Goal: Find specific page/section: Find specific page/section

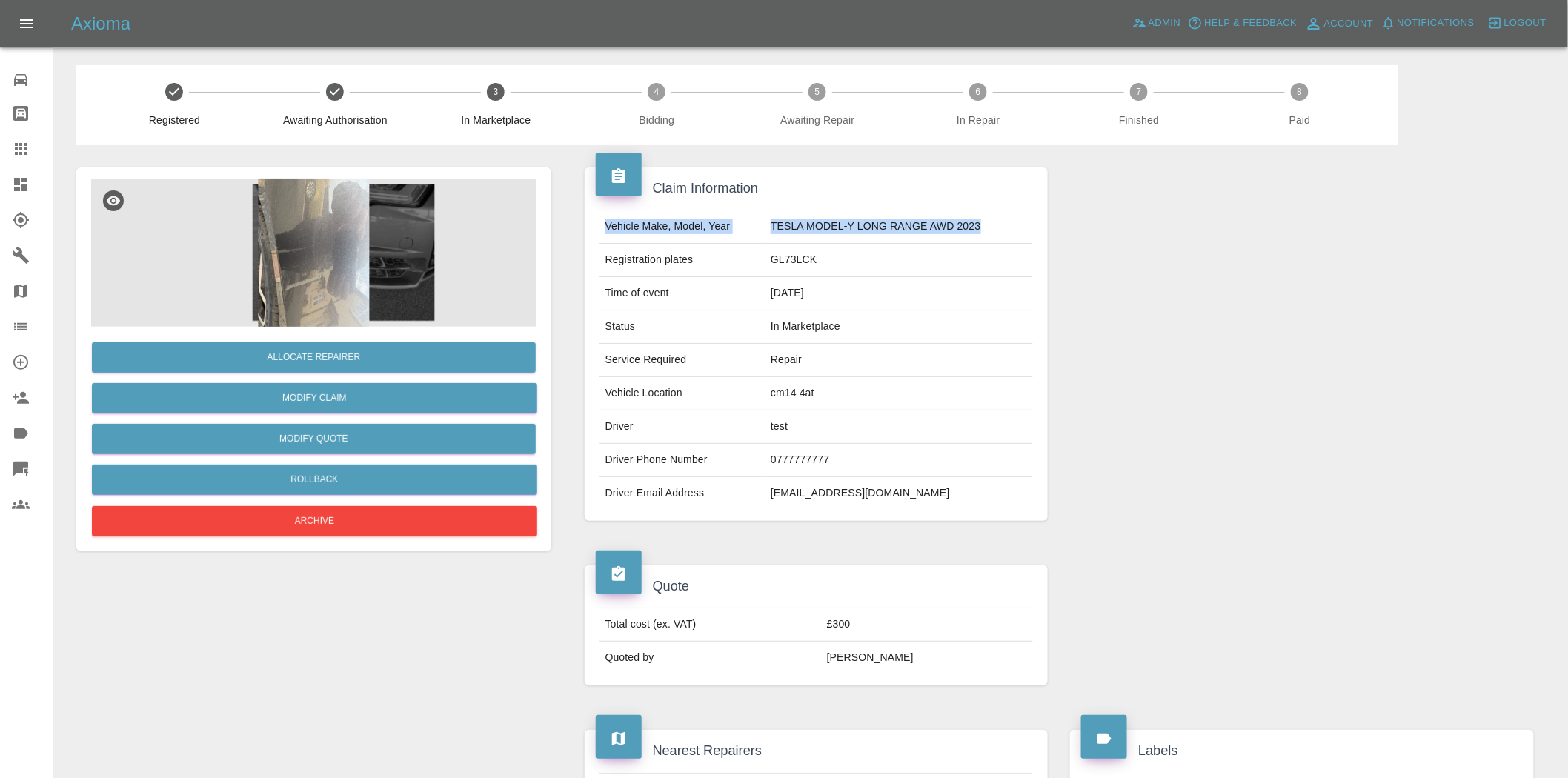
click at [0, 199] on link "Dashboard" at bounding box center [26, 184] width 53 height 35
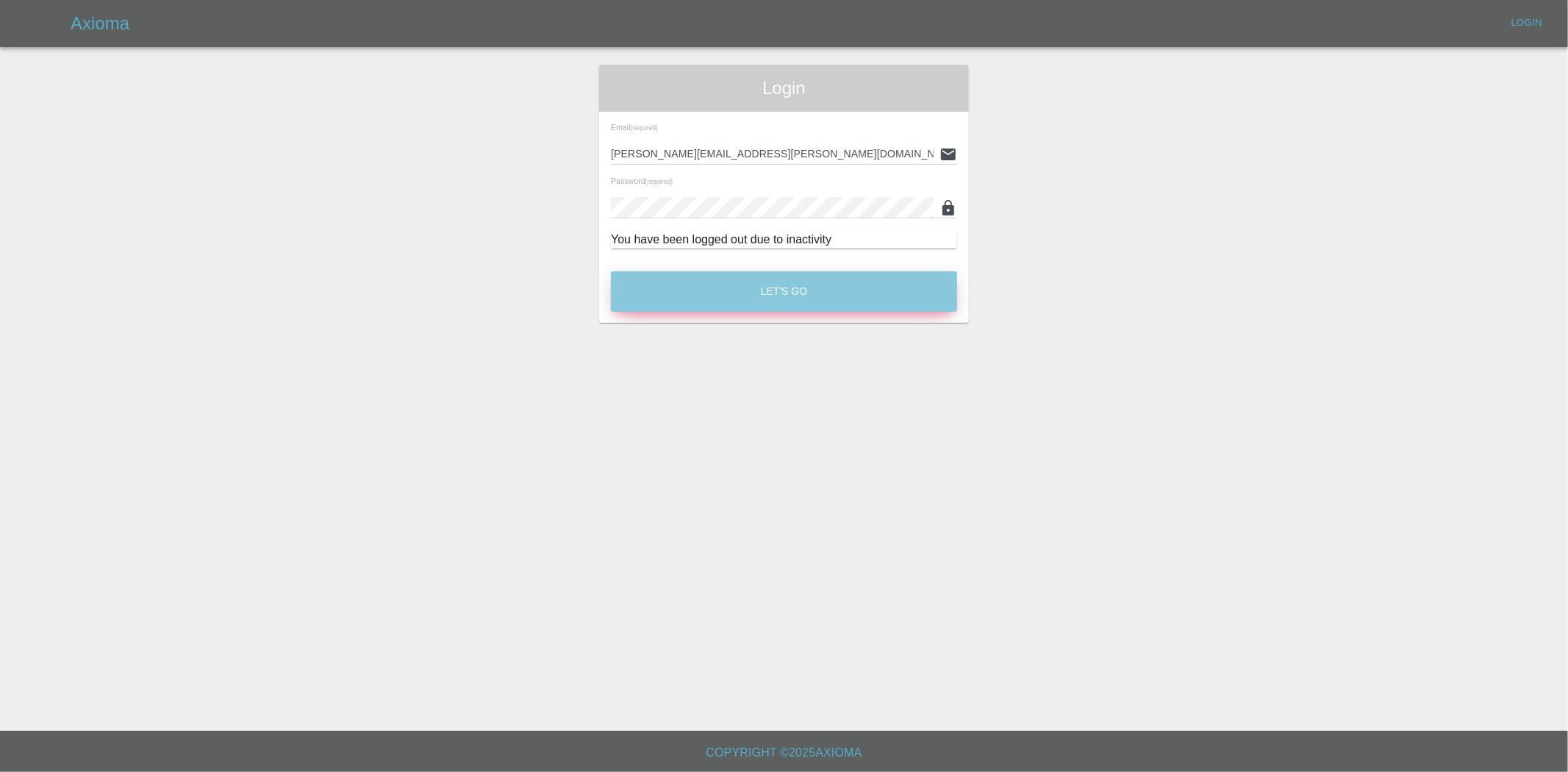
click at [682, 302] on button "Let's Go" at bounding box center [784, 291] width 347 height 40
click at [686, 285] on button "Let's Go" at bounding box center [784, 291] width 347 height 40
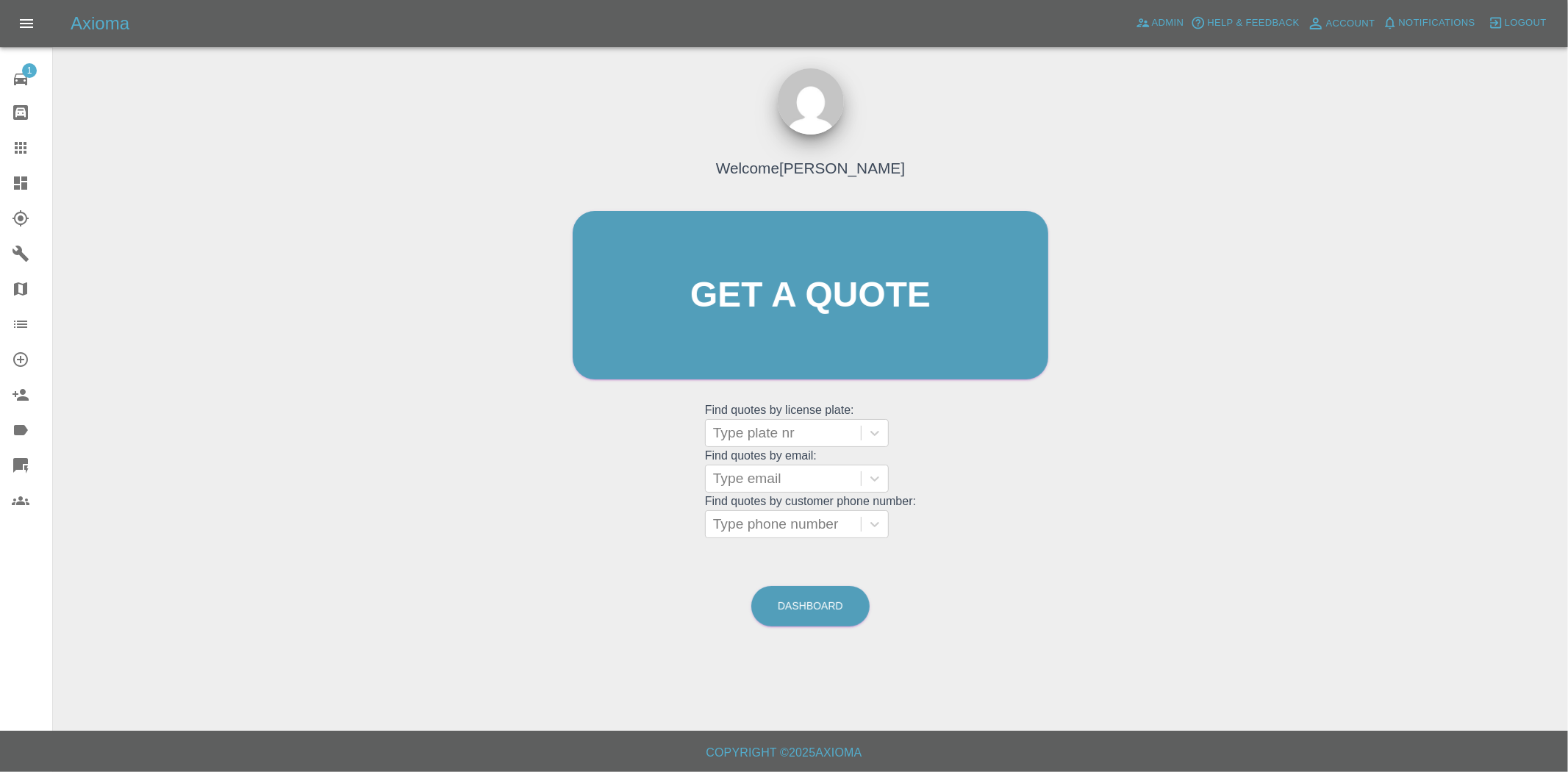
click at [19, 184] on icon at bounding box center [21, 183] width 18 height 18
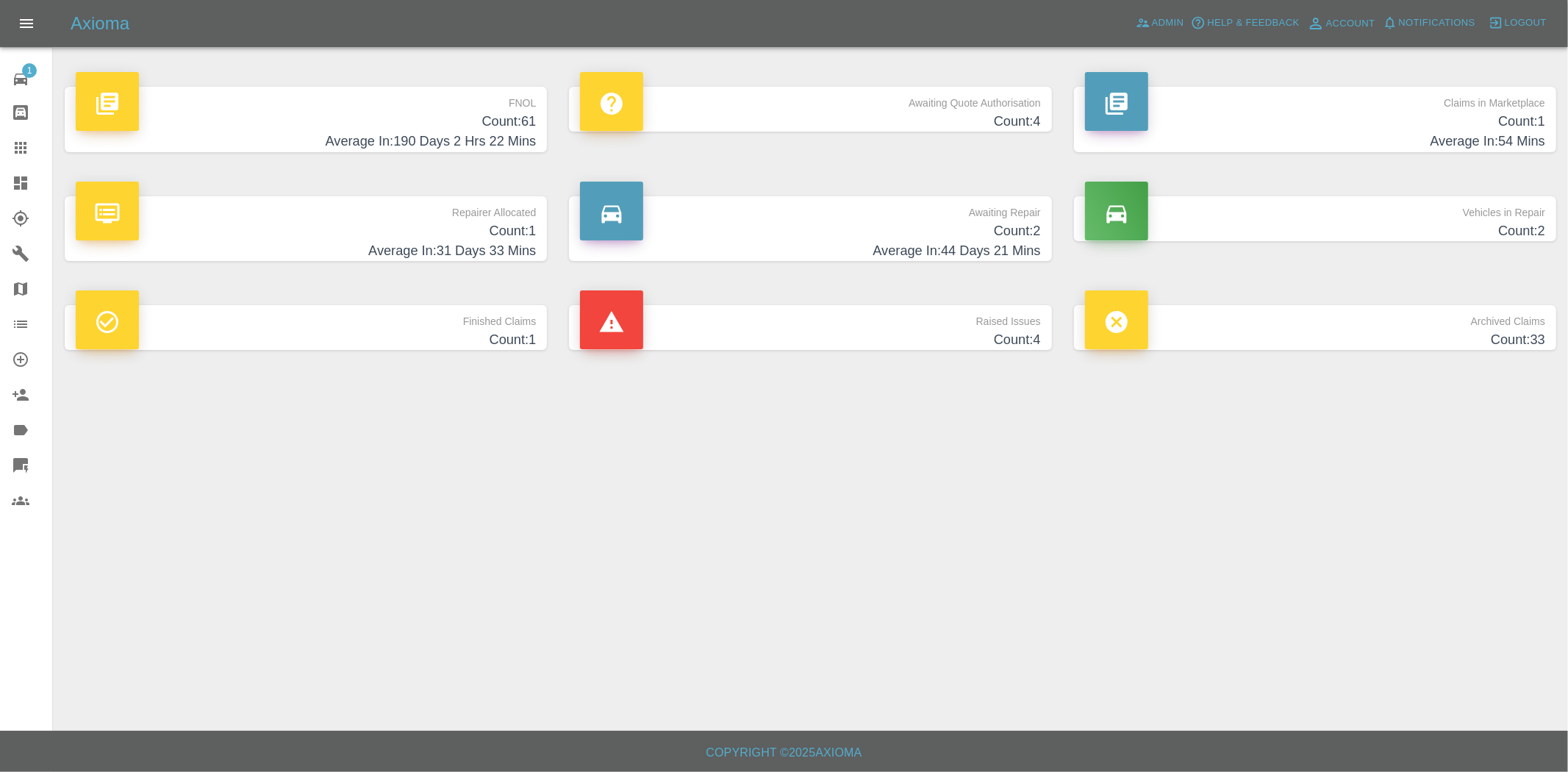
click at [878, 120] on h4 "Count: 4" at bounding box center [810, 121] width 460 height 20
